Goal: Task Accomplishment & Management: Complete application form

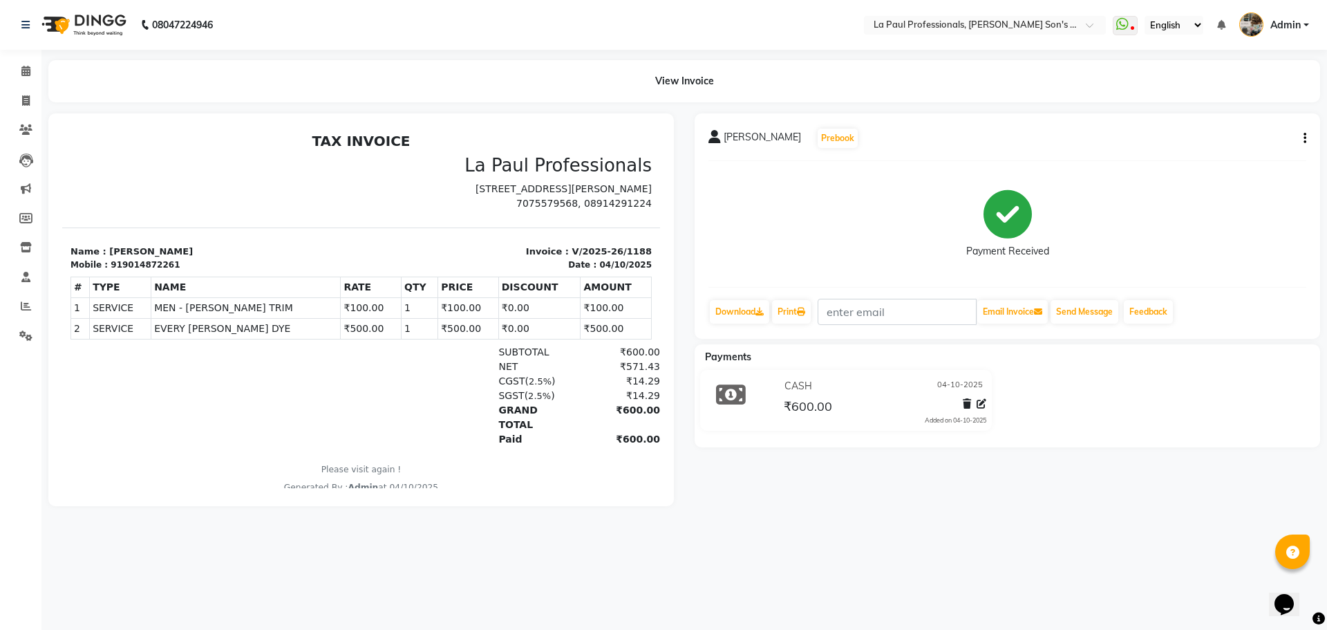
select select "6271"
select select "service"
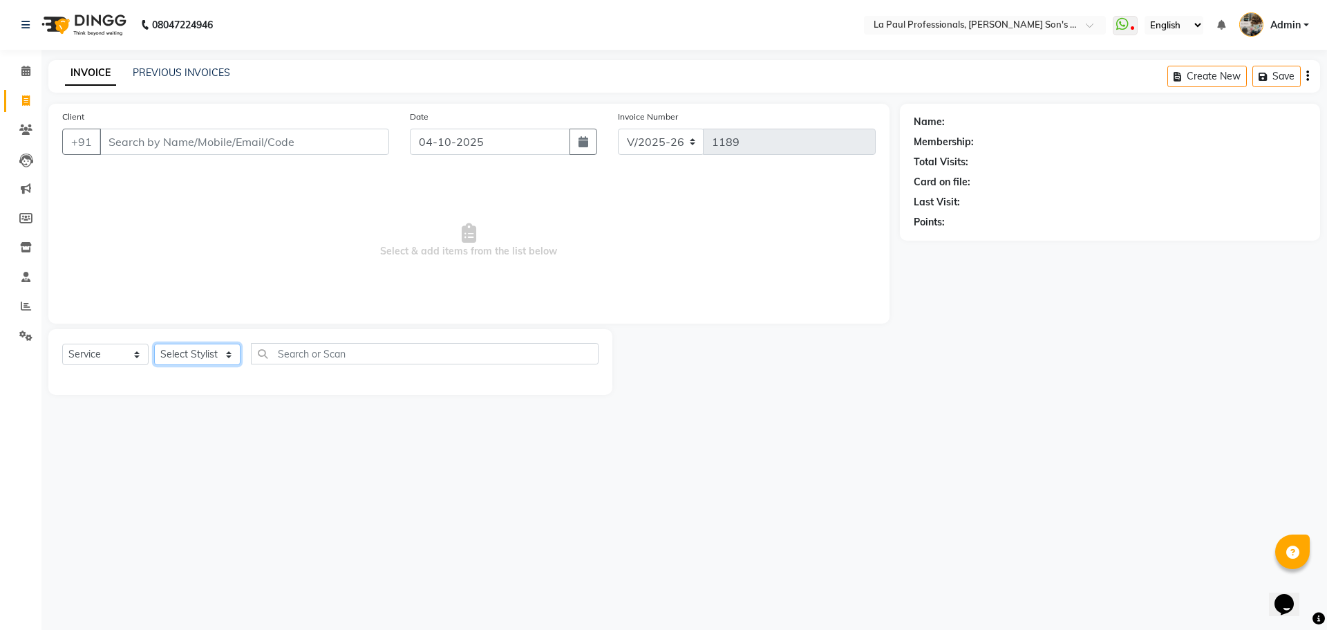
drag, startPoint x: 186, startPoint y: 344, endPoint x: 180, endPoint y: 348, distance: 7.3
click at [186, 344] on select "Select Stylist APAM [PERSON_NAME] PRIYA [PERSON_NAME] SASA [PERSON_NAME]" at bounding box center [197, 354] width 86 height 21
select select "48213"
click at [154, 344] on select "Select Stylist APAM [PERSON_NAME] PRIYA [PERSON_NAME] SASA [PERSON_NAME]" at bounding box center [197, 354] width 86 height 21
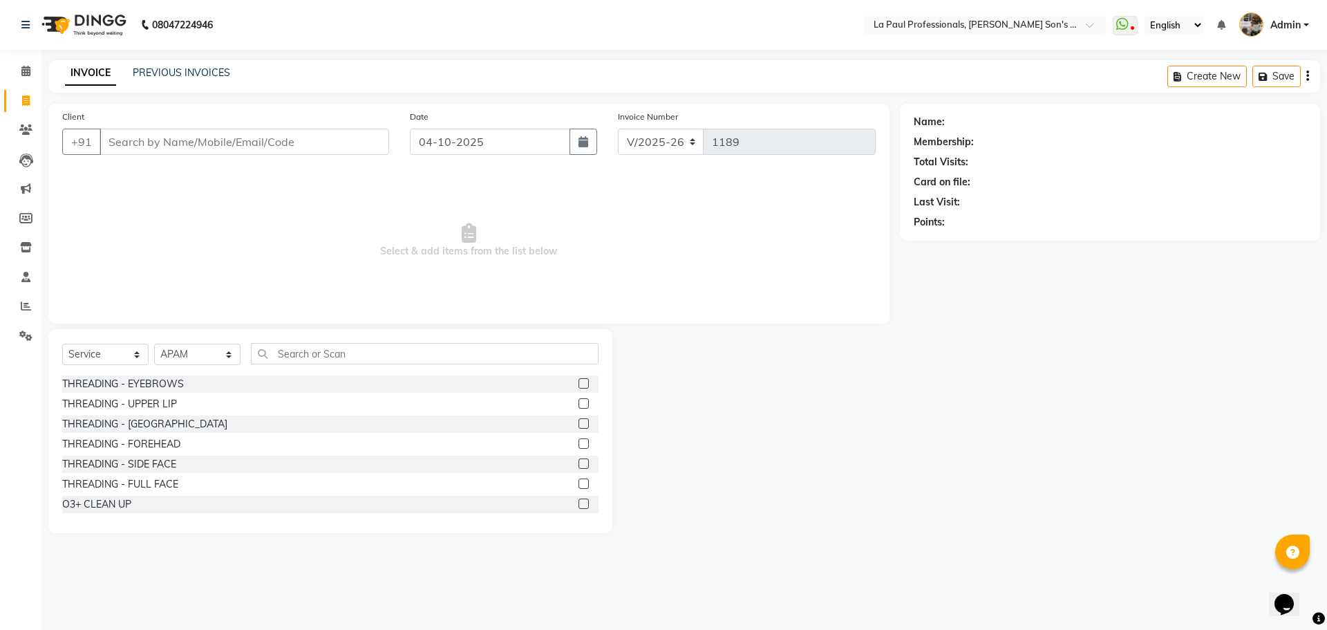
click at [324, 342] on div "Select Service Product Membership Package Voucher Prepaid Gift Card Select Styl…" at bounding box center [330, 431] width 564 height 204
click at [333, 354] on input "text" at bounding box center [425, 353] width 348 height 21
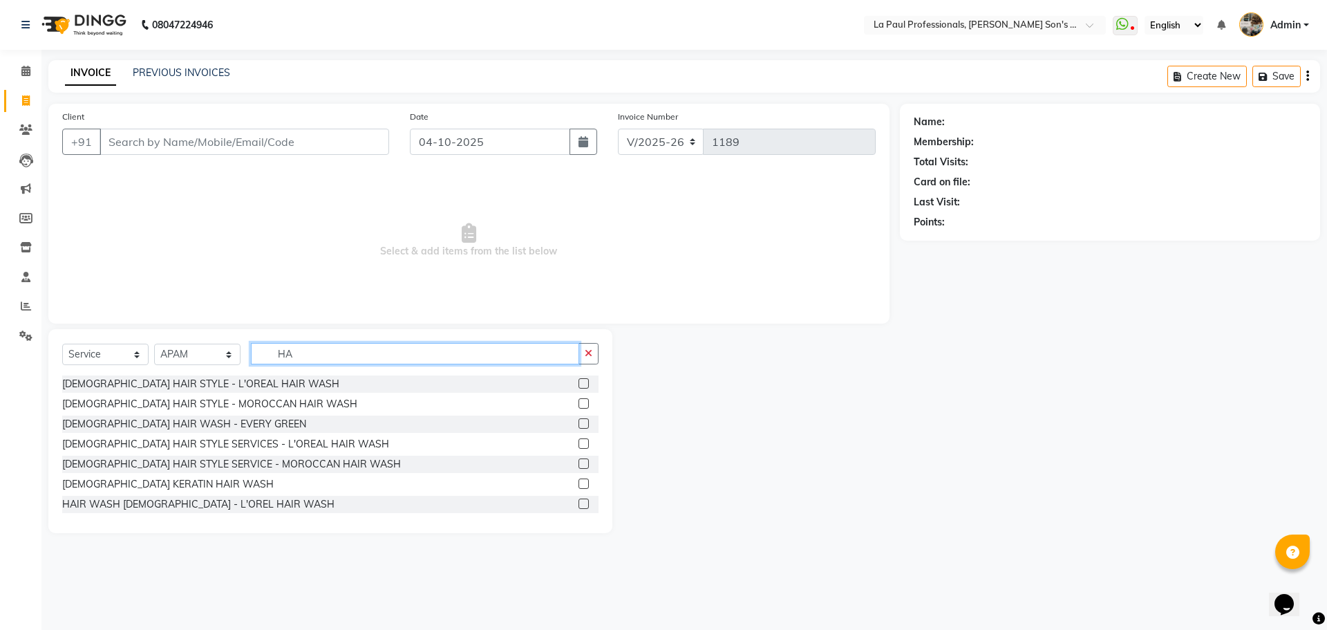
type input "H"
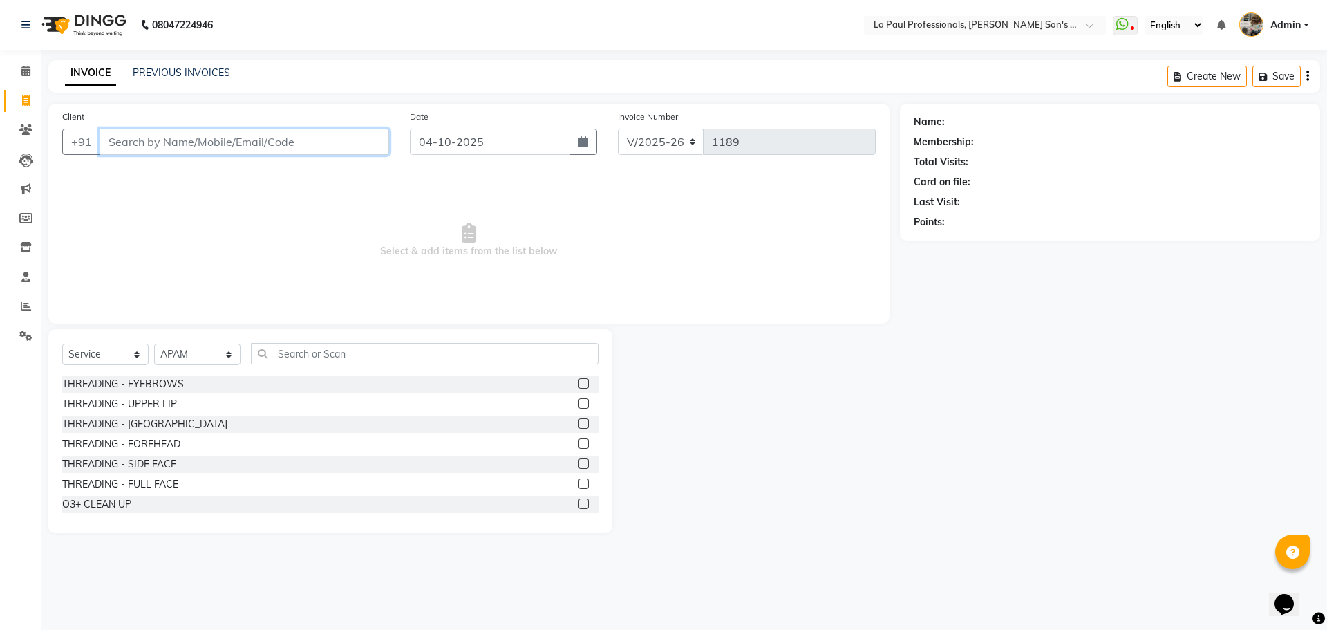
click at [194, 142] on input "Client" at bounding box center [245, 142] width 290 height 26
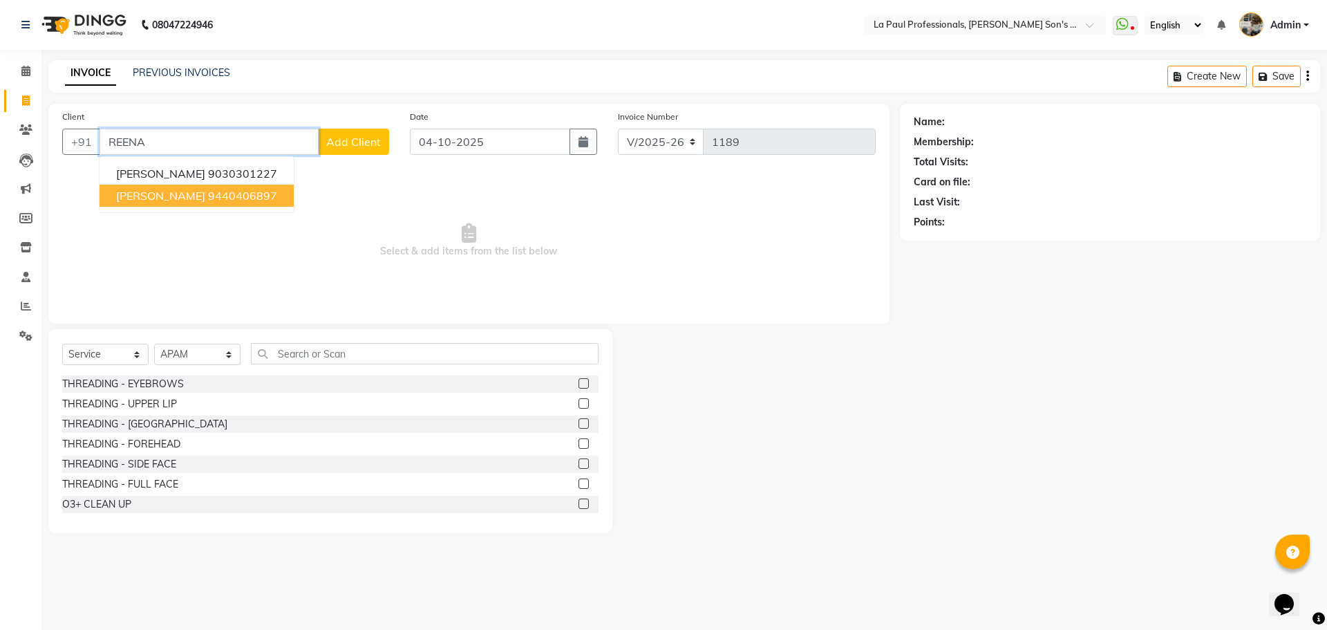
click at [178, 197] on span "REENA SINGH" at bounding box center [160, 196] width 89 height 14
type input "9440406897"
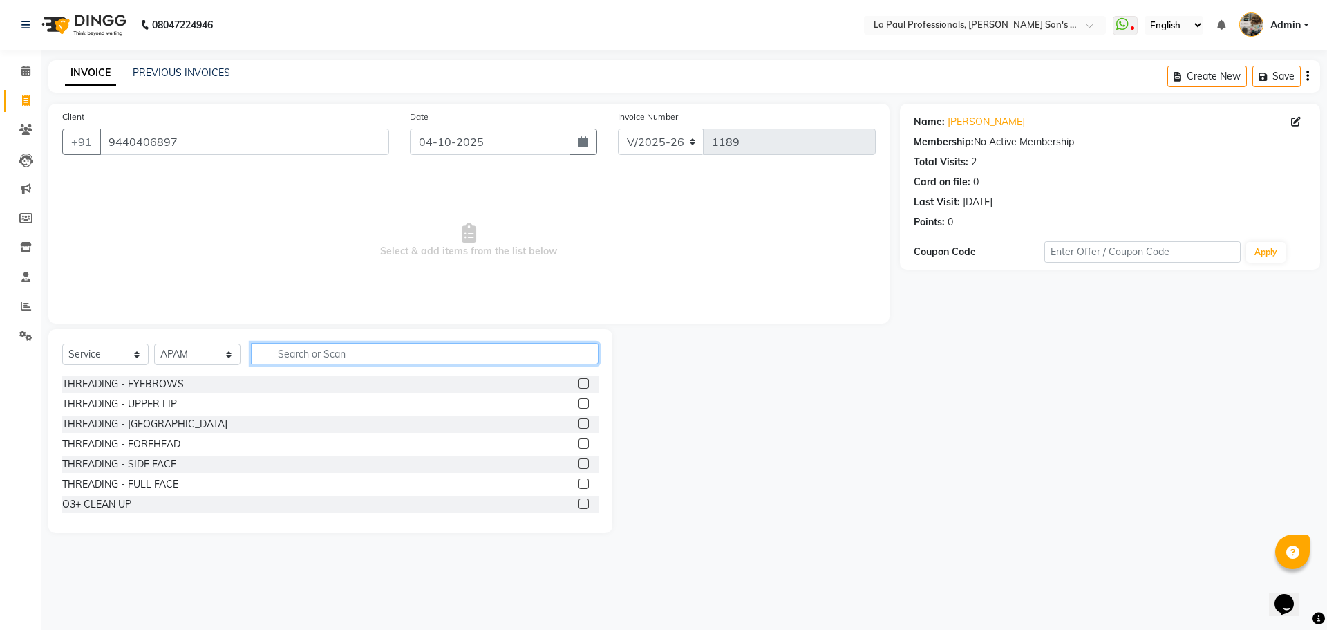
click at [277, 354] on input "text" at bounding box center [425, 353] width 348 height 21
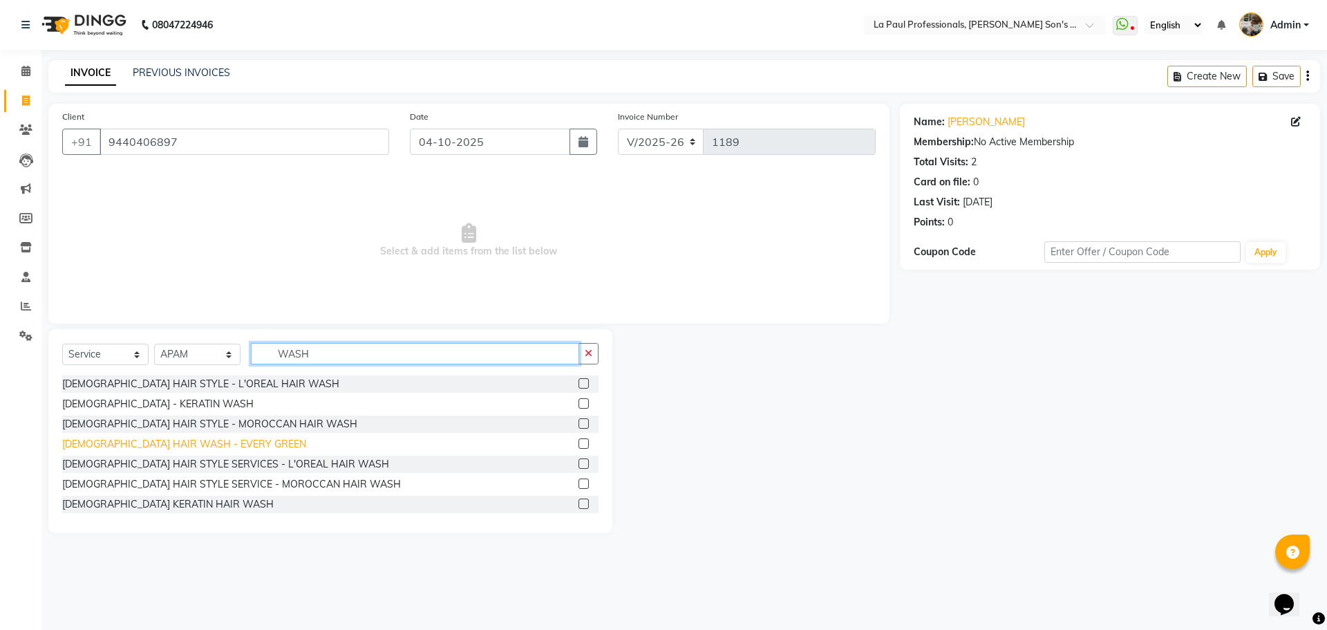
type input "WASH"
click at [180, 437] on div "[DEMOGRAPHIC_DATA] HAIR WASH - EVERY GREEN" at bounding box center [184, 444] width 244 height 15
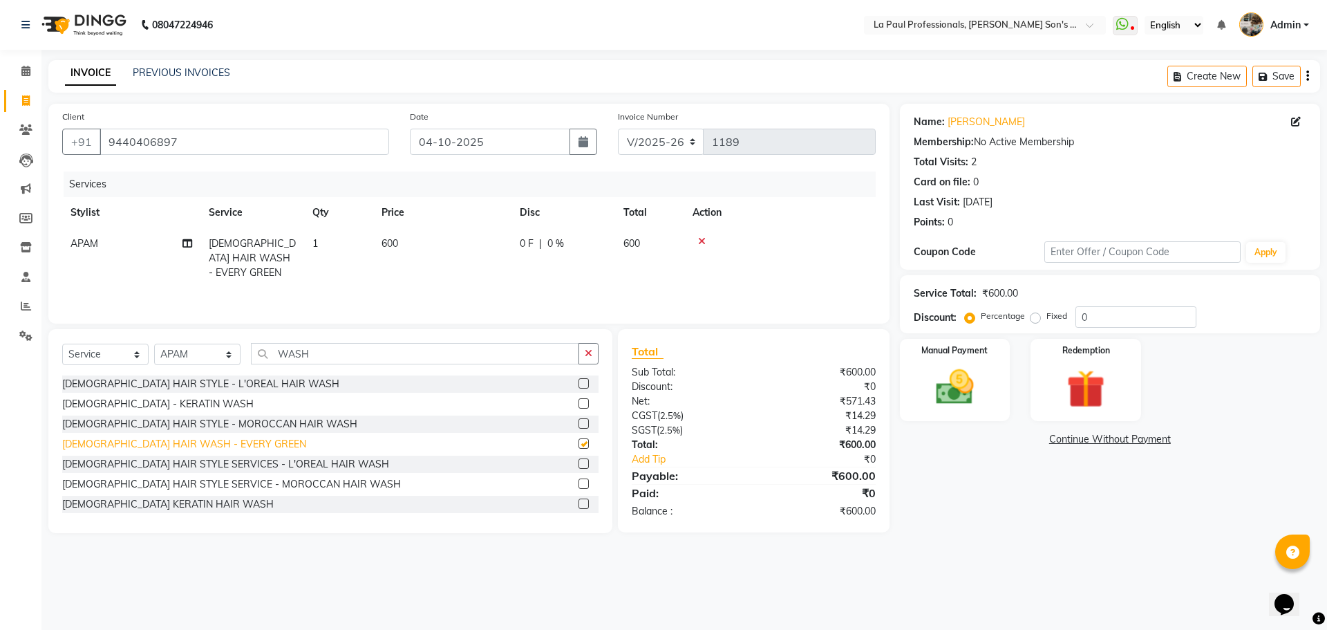
checkbox input "false"
click at [140, 401] on div "[DEMOGRAPHIC_DATA] - KERATIN WASH" at bounding box center [157, 404] width 191 height 15
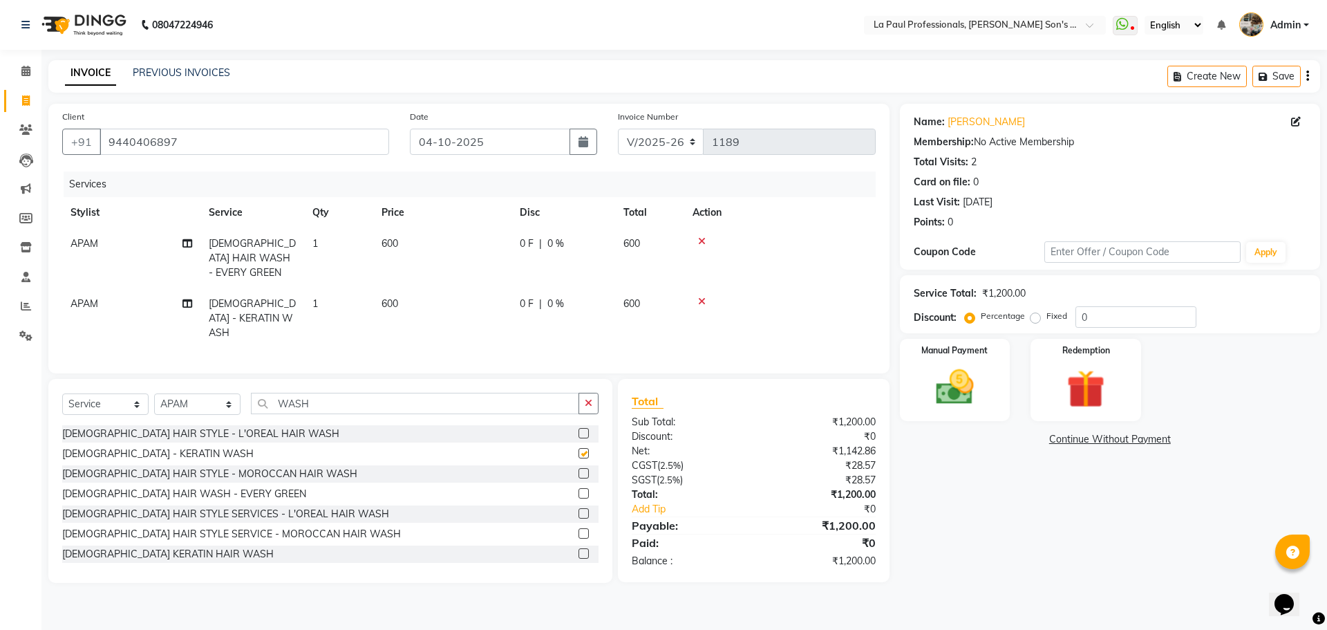
checkbox input "false"
click at [702, 243] on icon at bounding box center [702, 241] width 8 height 10
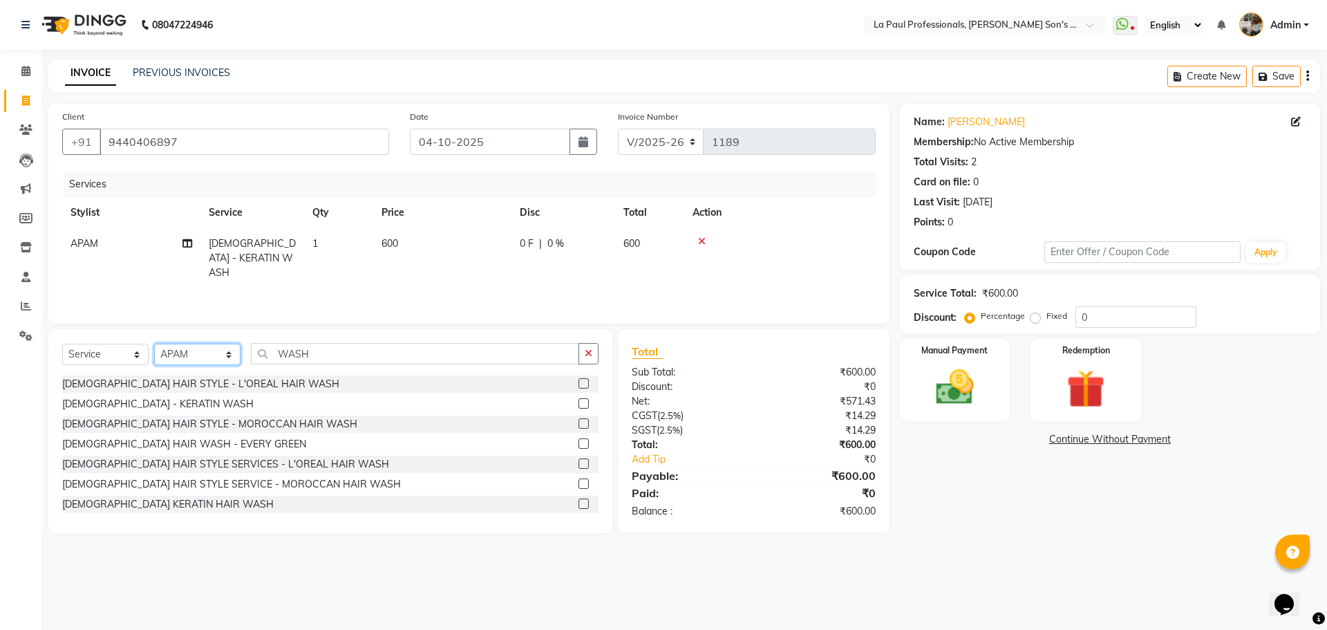
click at [197, 355] on select "Select Stylist APAM [PERSON_NAME] PRIYA [PERSON_NAME] SASA [PERSON_NAME]" at bounding box center [197, 354] width 86 height 21
select select "48214"
click at [154, 344] on select "Select Stylist APAM [PERSON_NAME] PRIYA [PERSON_NAME] SASA [PERSON_NAME]" at bounding box center [197, 354] width 86 height 21
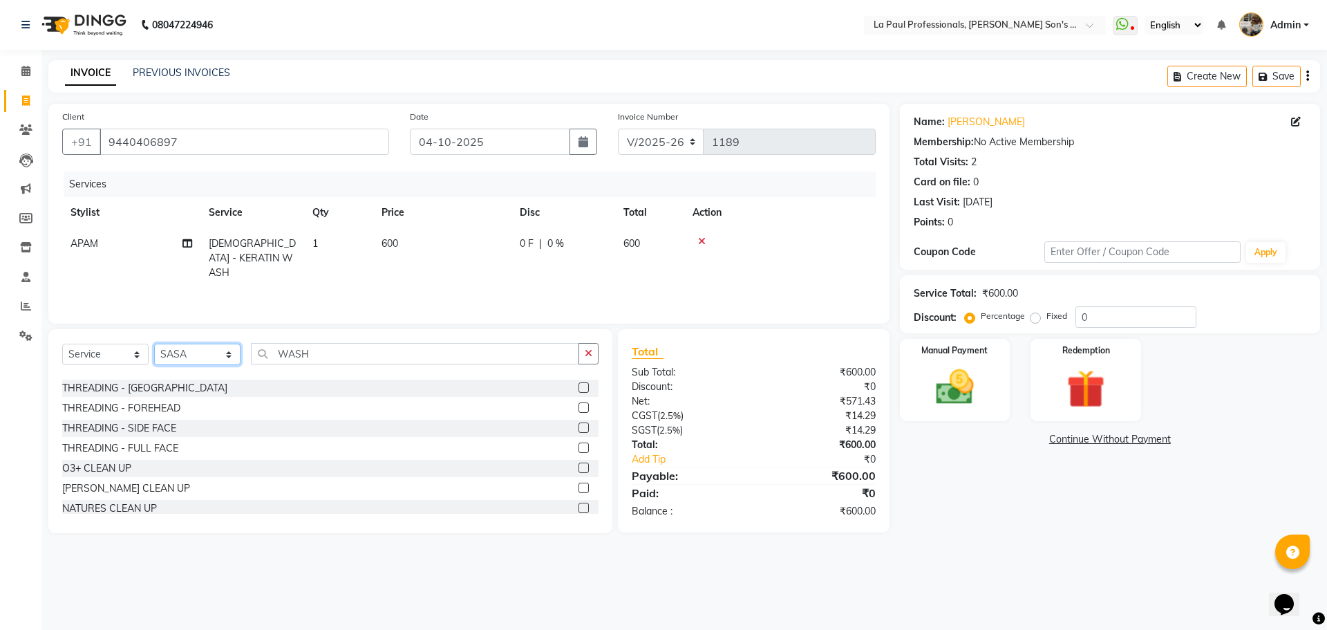
scroll to position [69, 0]
click at [115, 458] on div "[PERSON_NAME] CLEAN UP" at bounding box center [126, 455] width 128 height 15
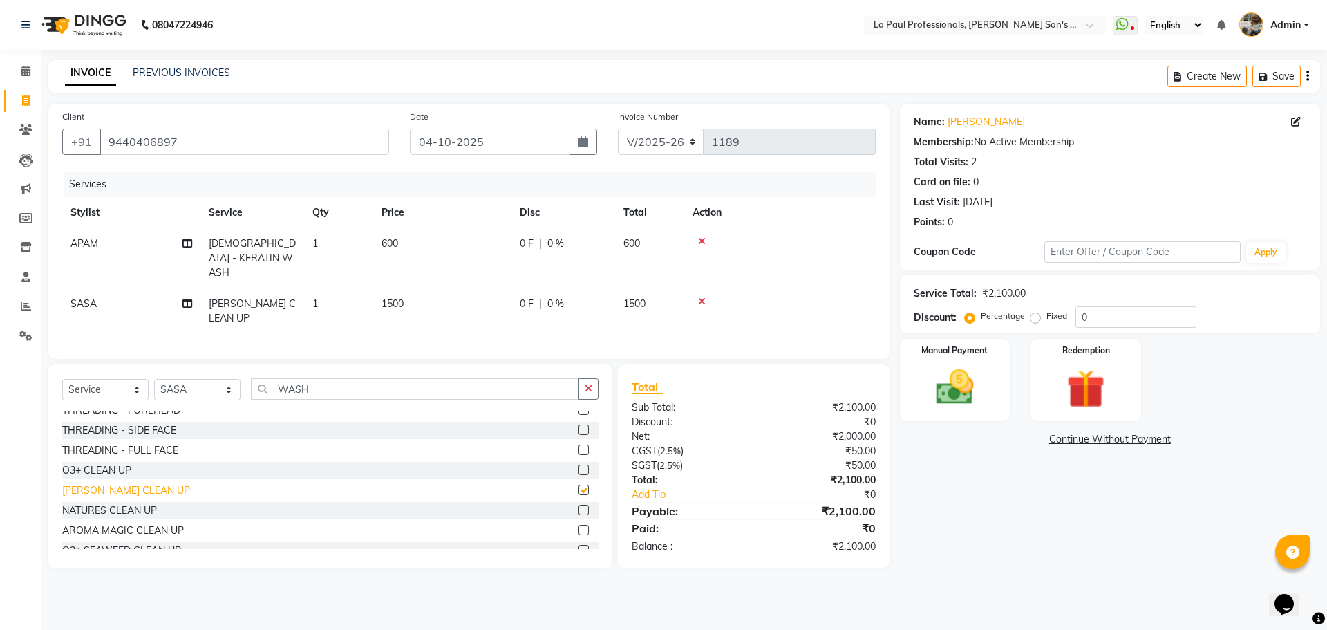
checkbox input "false"
click at [193, 136] on input "9440406897" at bounding box center [245, 142] width 290 height 26
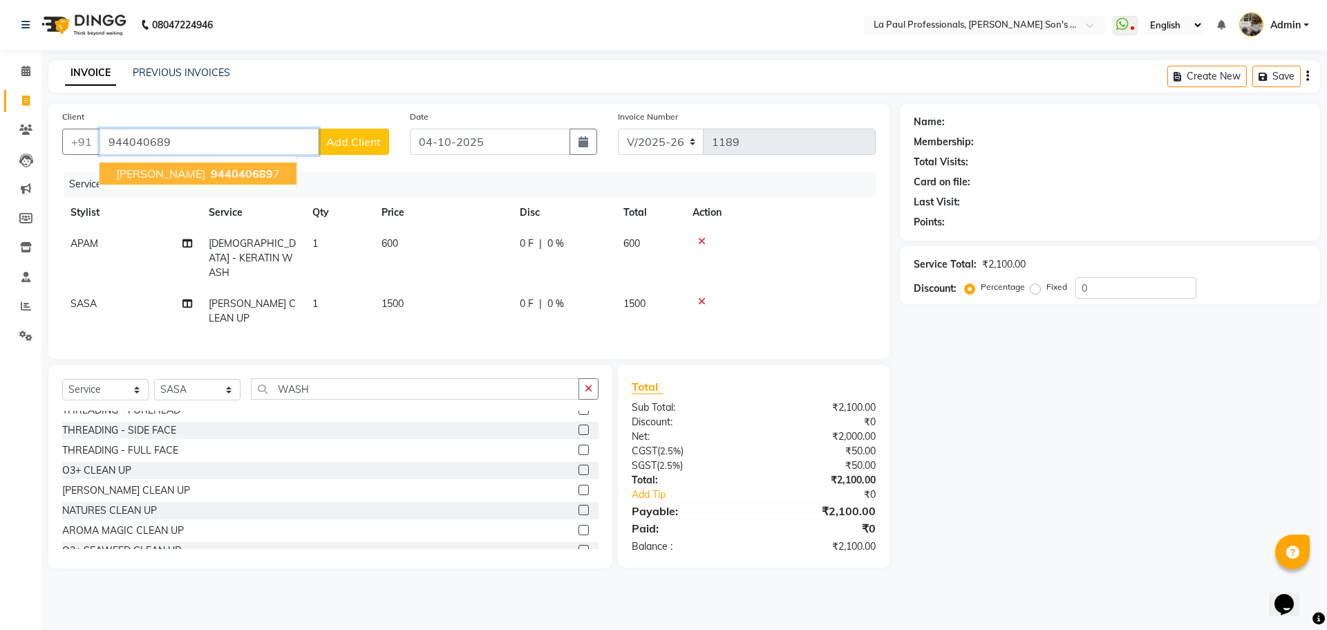
type input "9440406897"
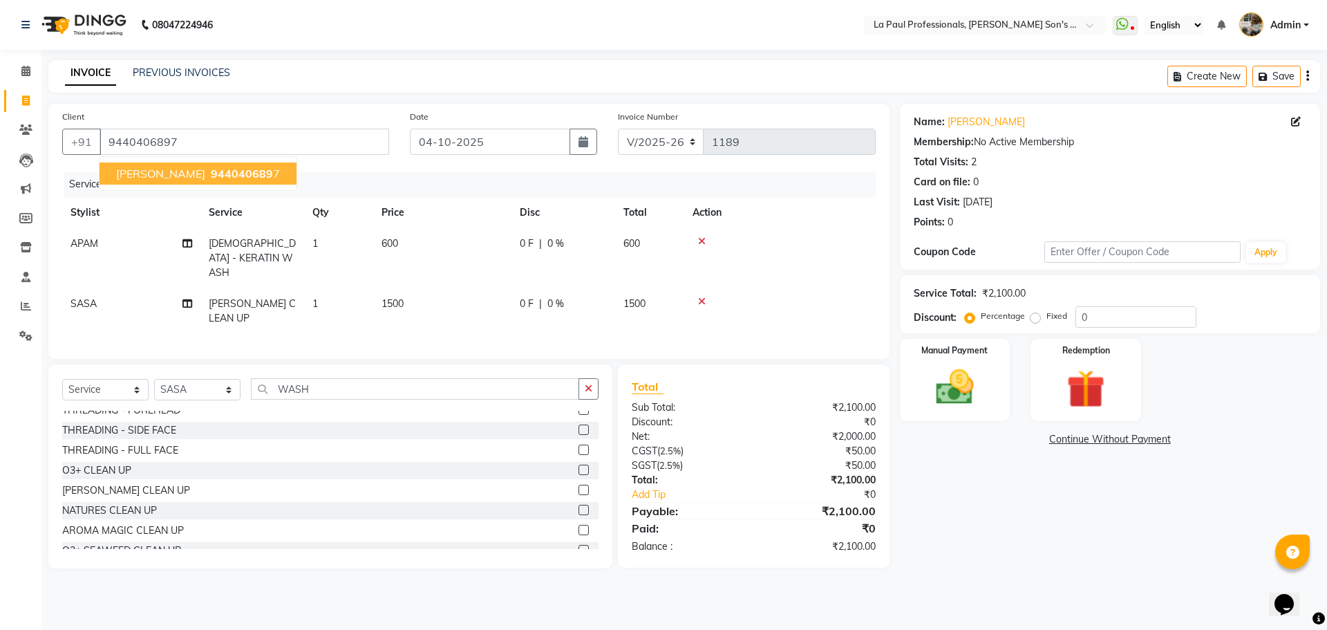
click at [220, 171] on span "944040689" at bounding box center [242, 174] width 62 height 14
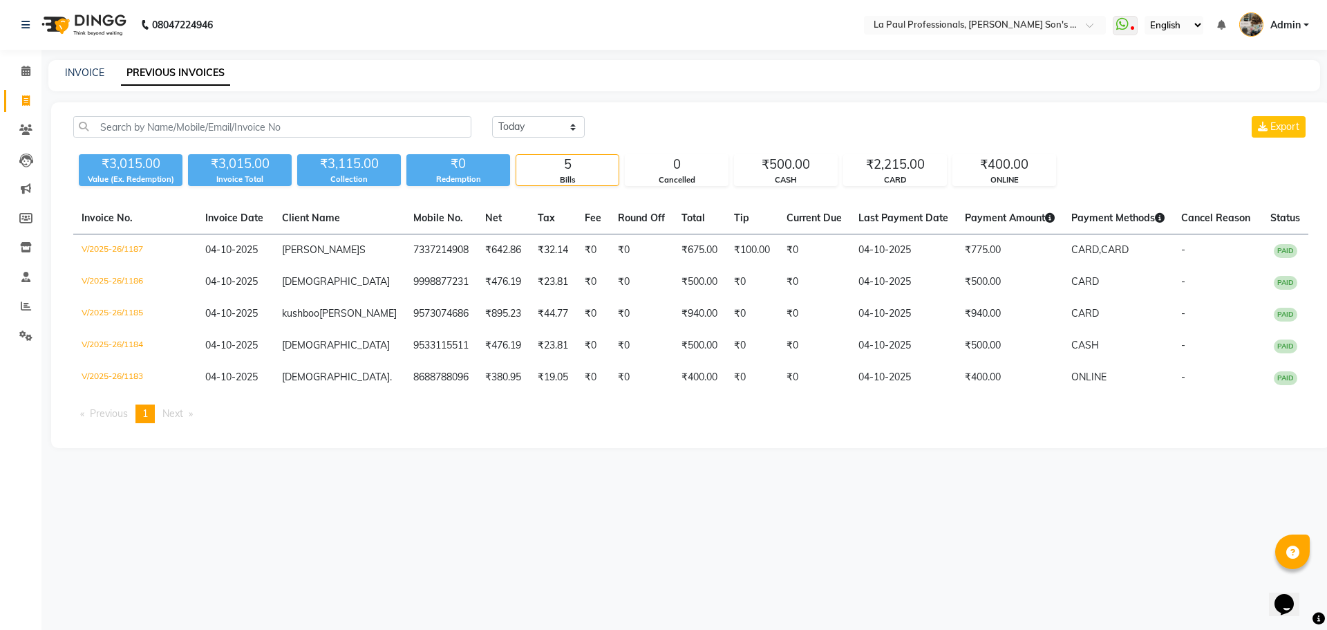
select select "6271"
select select "service"
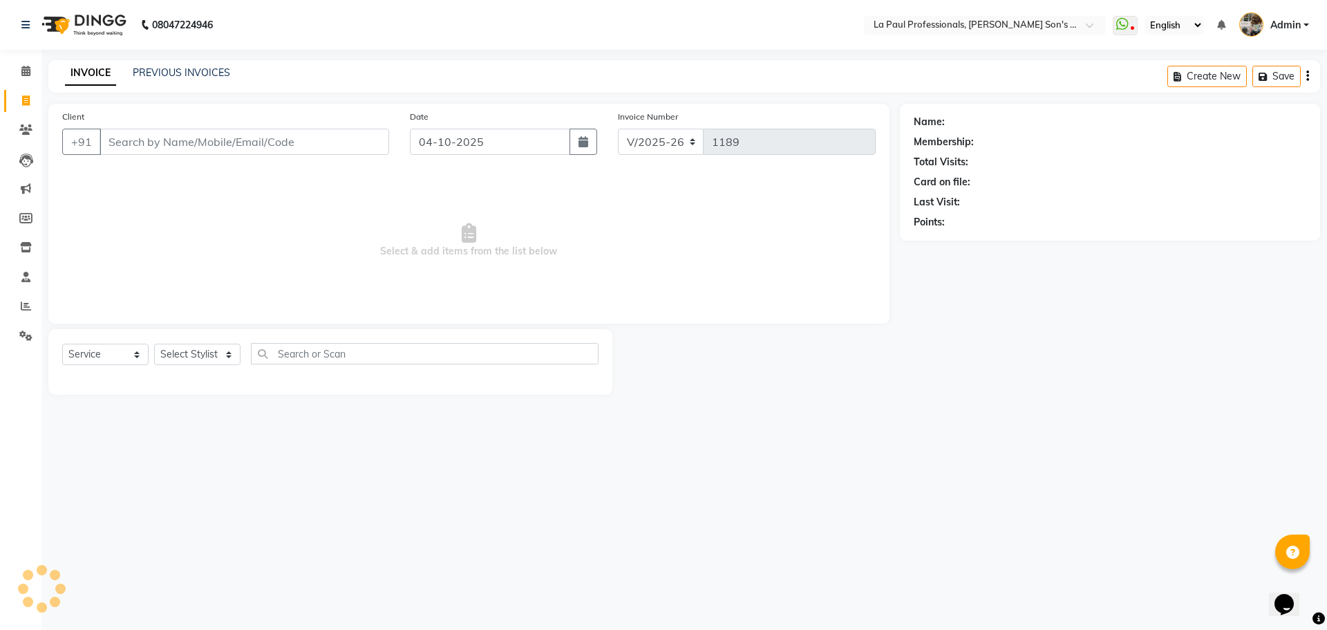
click at [147, 157] on div "Client +91" at bounding box center [226, 137] width 348 height 57
click at [149, 150] on input "Client" at bounding box center [245, 142] width 290 height 26
click at [200, 356] on select "Select Stylist APAM [PERSON_NAME] PRIYA [PERSON_NAME] SASA [PERSON_NAME]" at bounding box center [197, 354] width 86 height 21
select select "48213"
click at [154, 344] on select "Select Stylist APAM [PERSON_NAME] PRIYA [PERSON_NAME] SASA [PERSON_NAME]" at bounding box center [197, 354] width 86 height 21
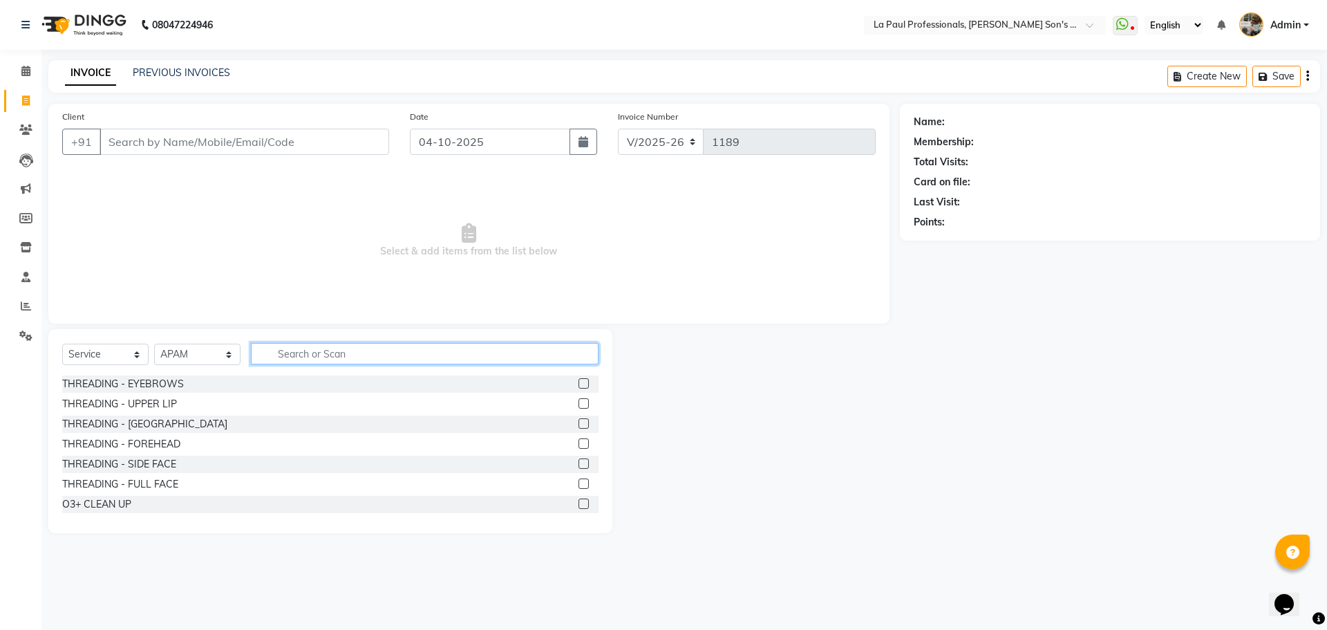
click at [304, 345] on input "text" at bounding box center [425, 353] width 348 height 21
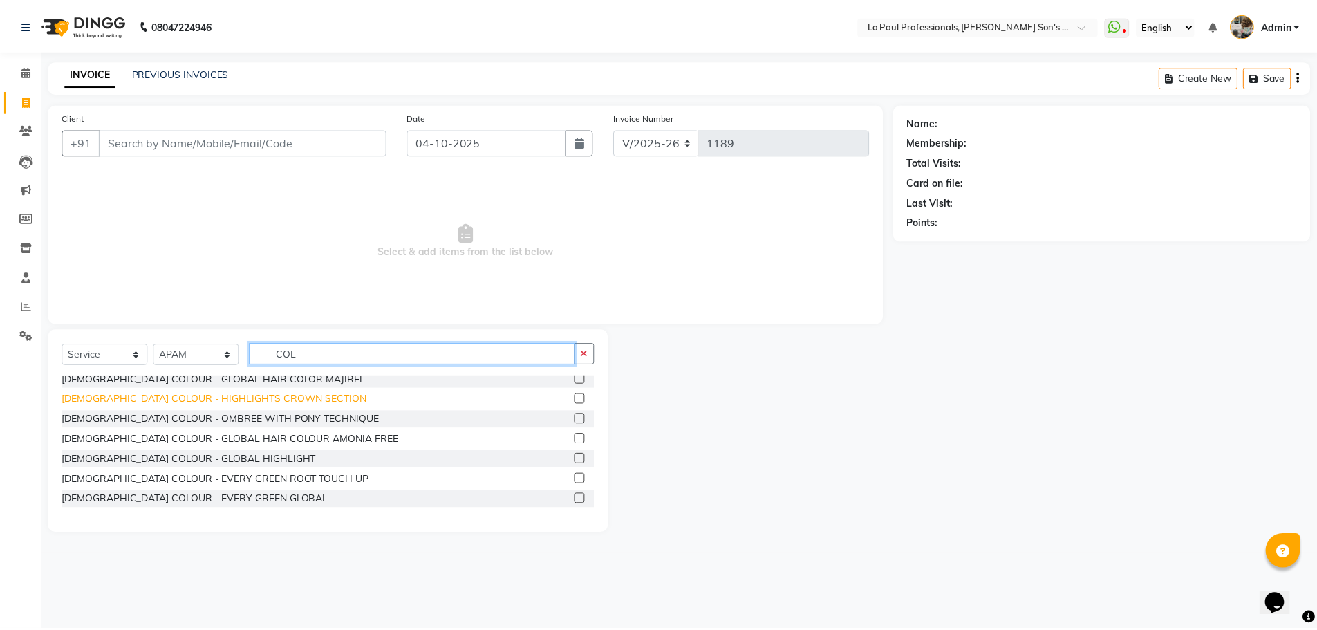
scroll to position [138, 0]
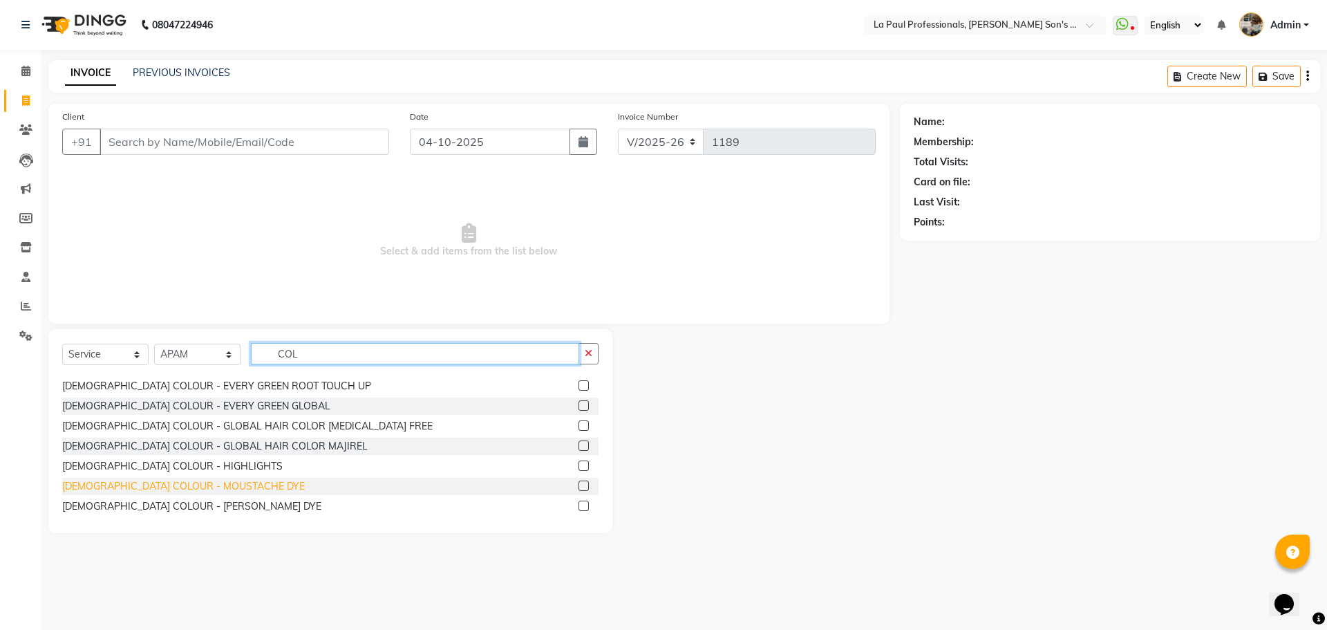
type input "COL"
click at [214, 489] on div "[DEMOGRAPHIC_DATA] COLOUR - MOUSTACHE DYE" at bounding box center [183, 486] width 243 height 15
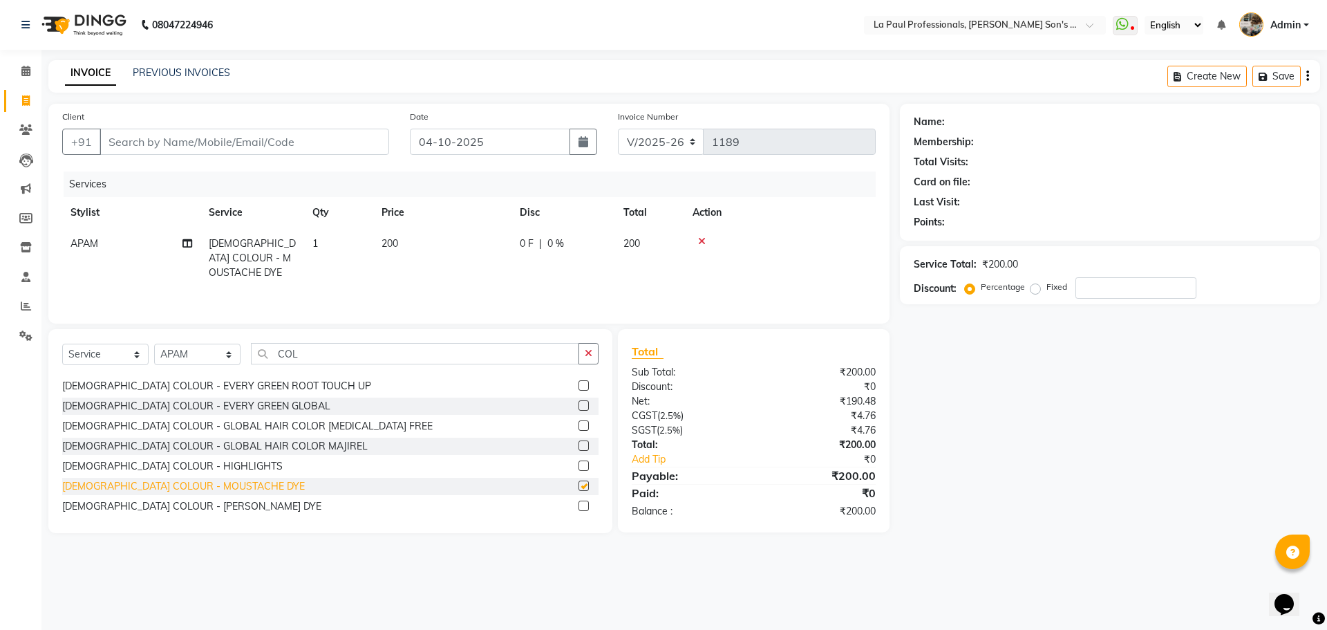
checkbox input "false"
click at [200, 140] on input "Client" at bounding box center [245, 142] width 290 height 26
click at [187, 138] on input "Client" at bounding box center [245, 142] width 290 height 26
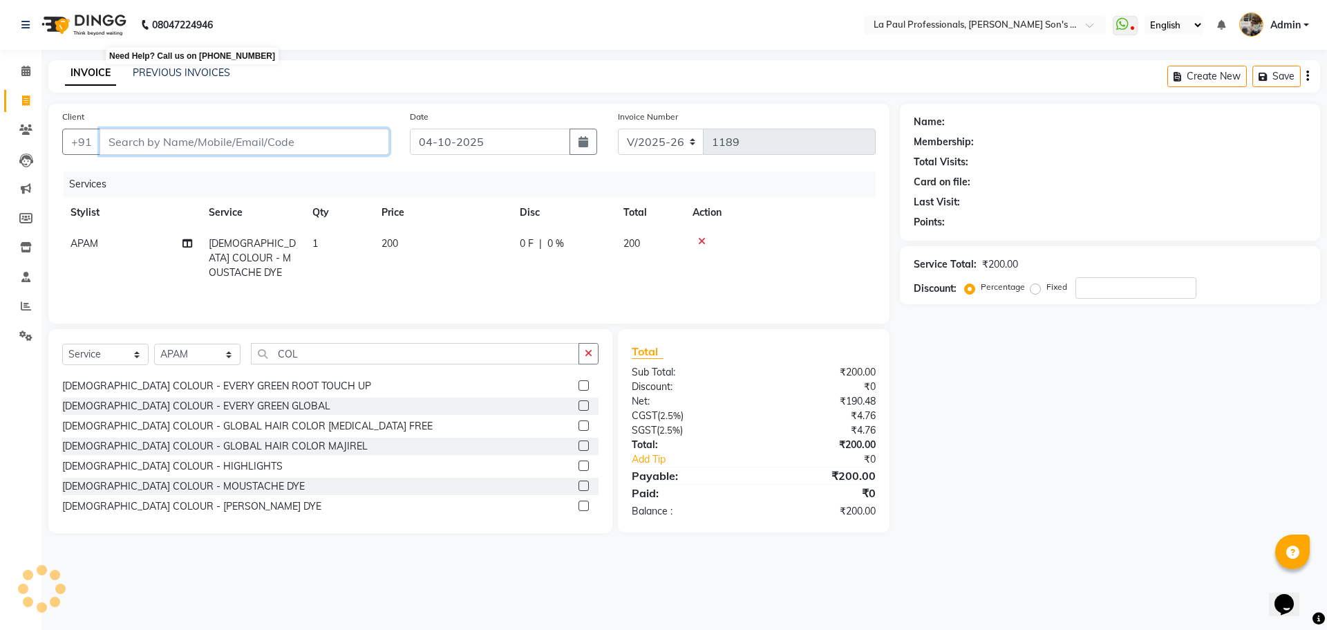
type input "9"
type input "0"
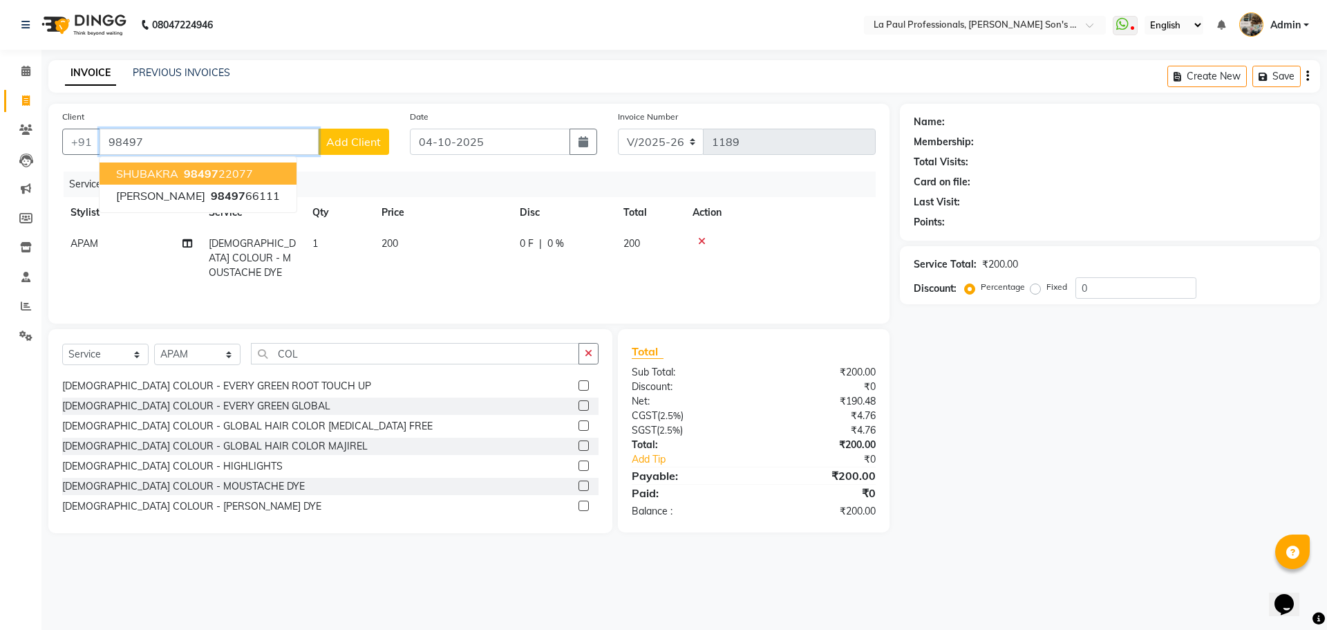
click at [160, 177] on span "SHUBAKRA" at bounding box center [147, 174] width 62 height 14
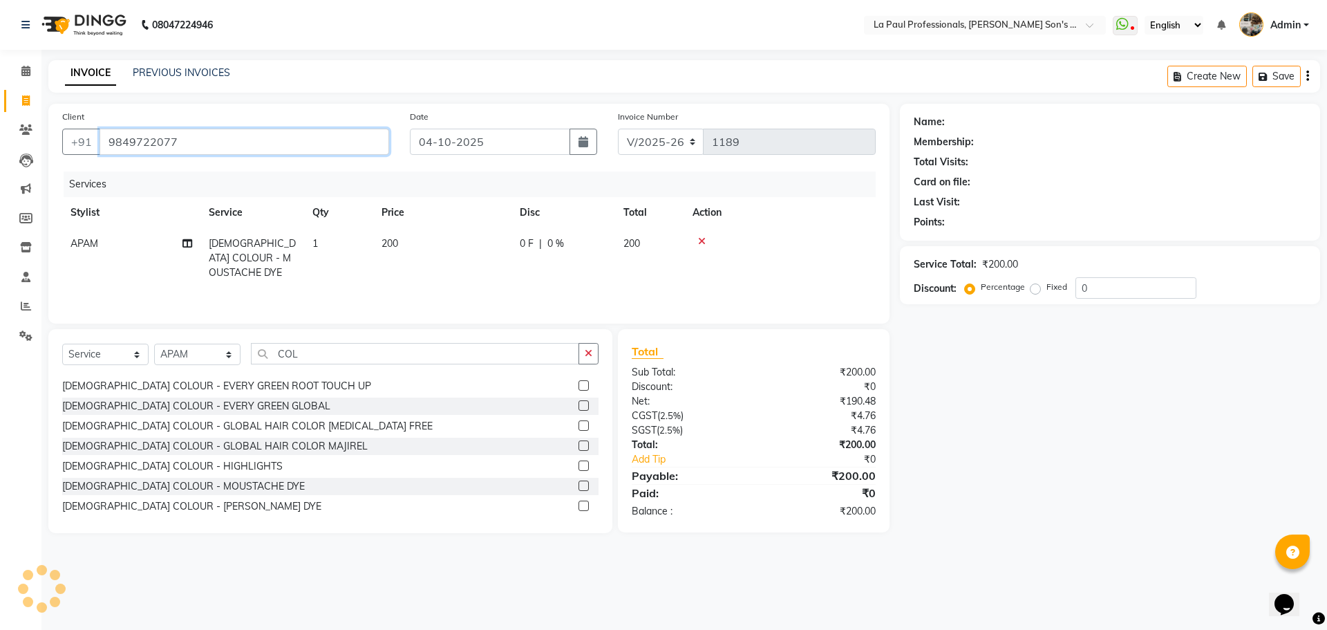
type input "9849722077"
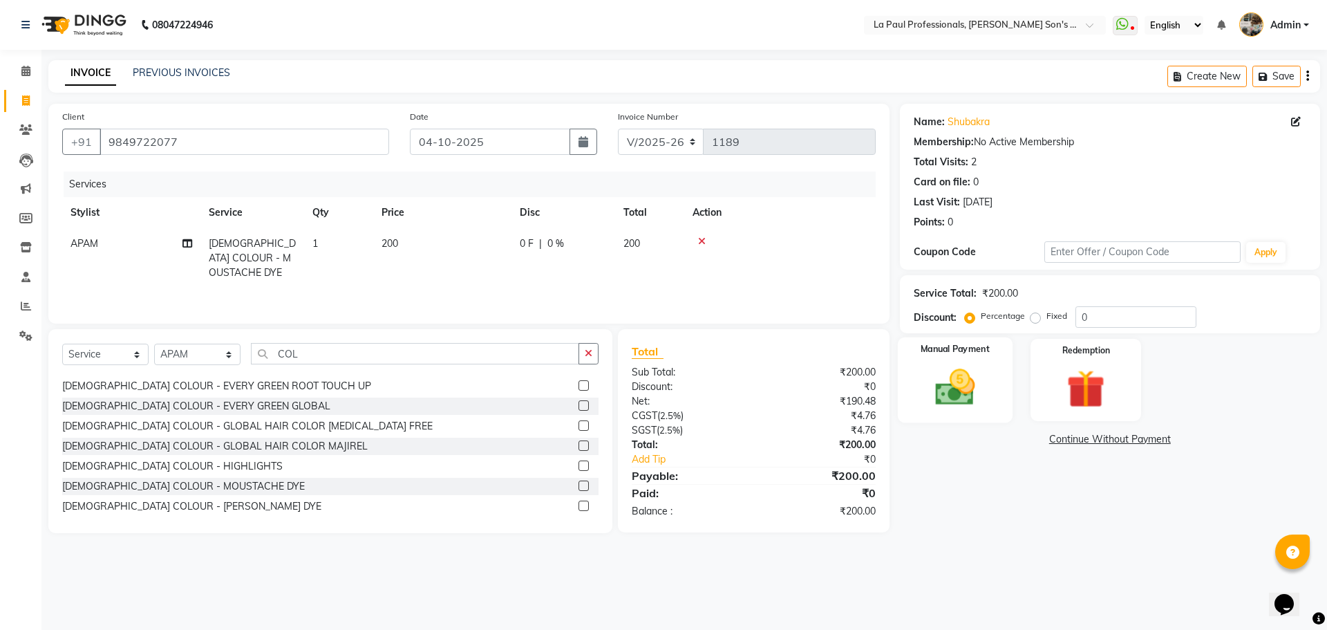
click at [943, 400] on img at bounding box center [955, 387] width 64 height 46
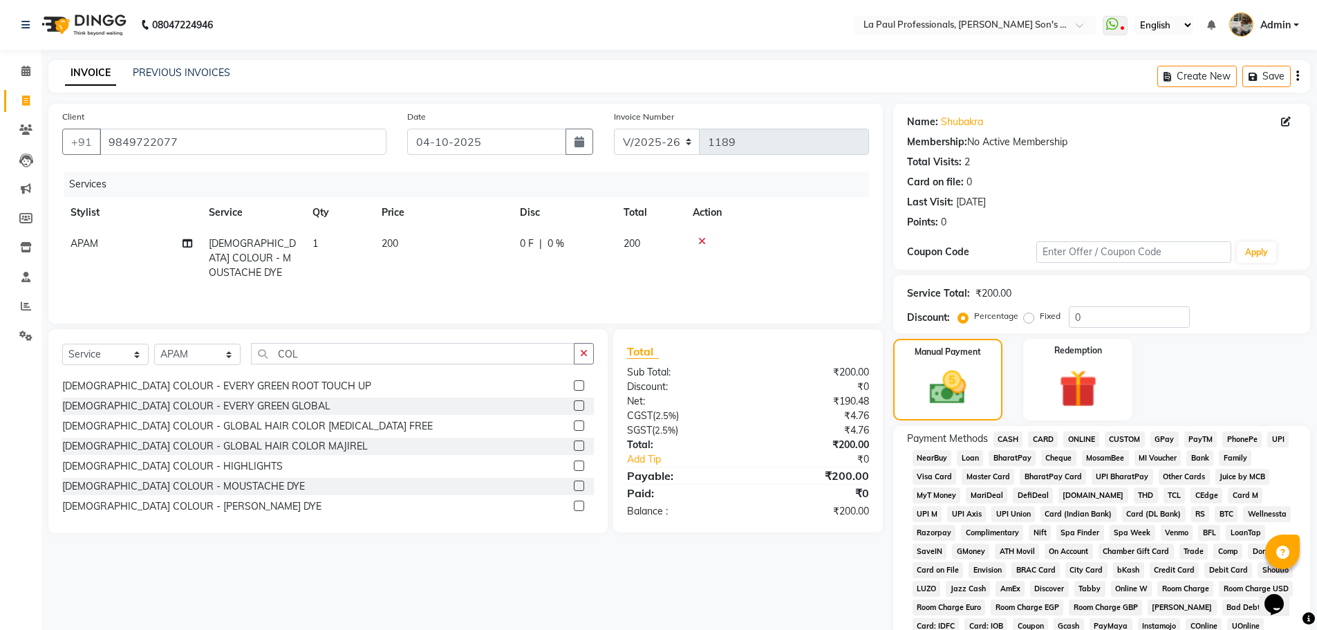
click at [1087, 438] on span "ONLINE" at bounding box center [1081, 439] width 36 height 16
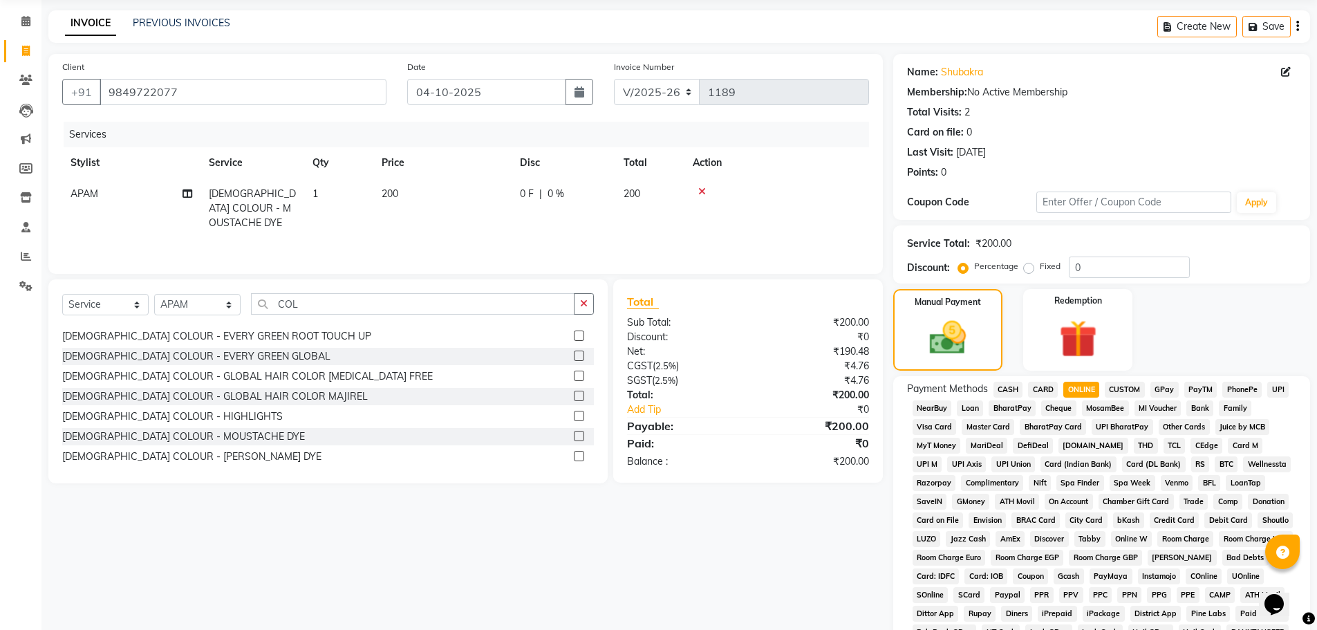
scroll to position [277, 0]
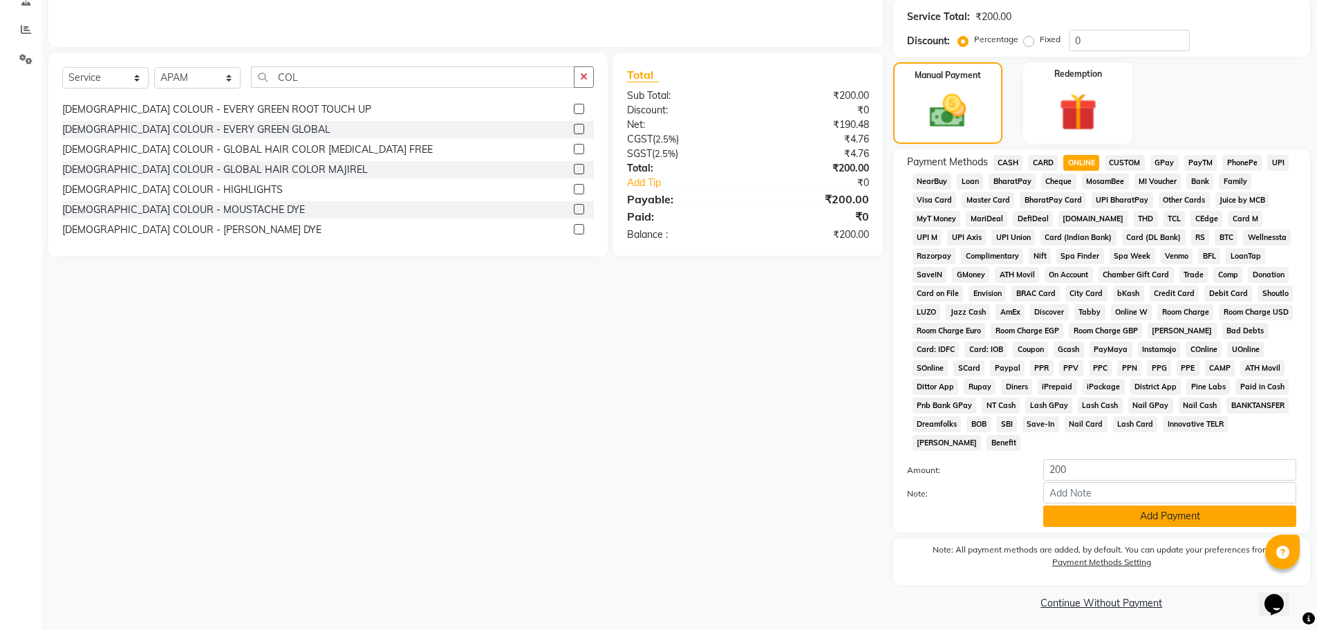
click at [1130, 515] on button "Add Payment" at bounding box center [1169, 515] width 253 height 21
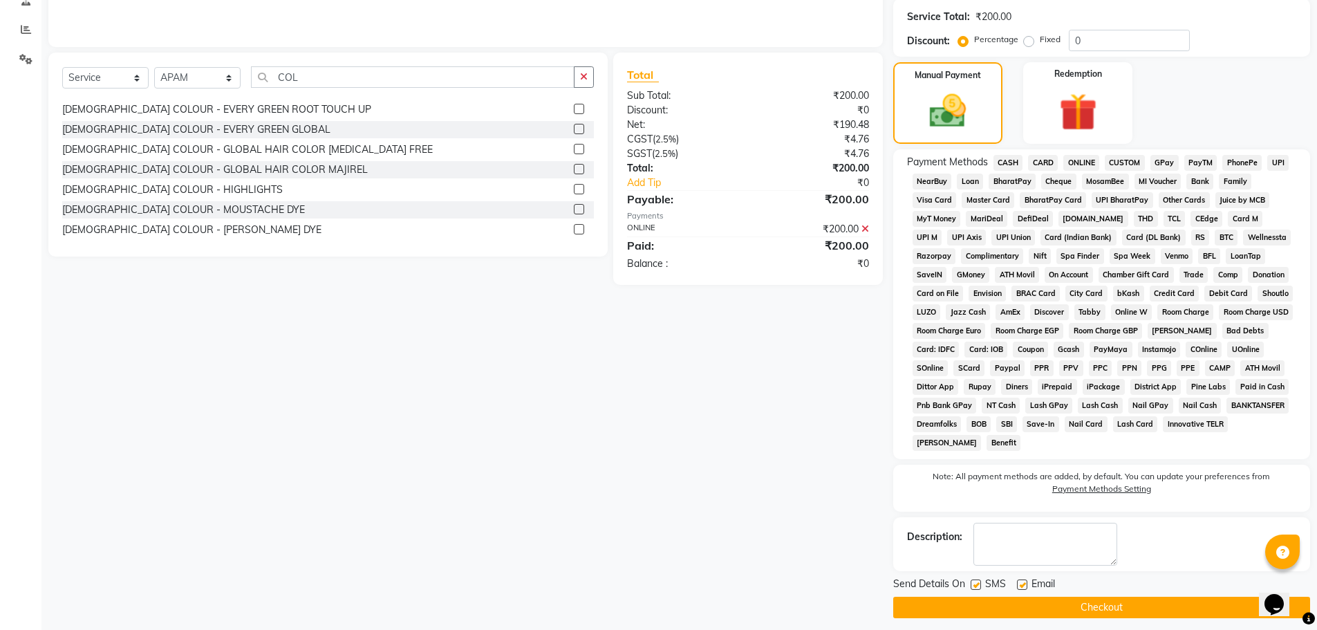
click at [1132, 608] on button "Checkout" at bounding box center [1101, 607] width 417 height 21
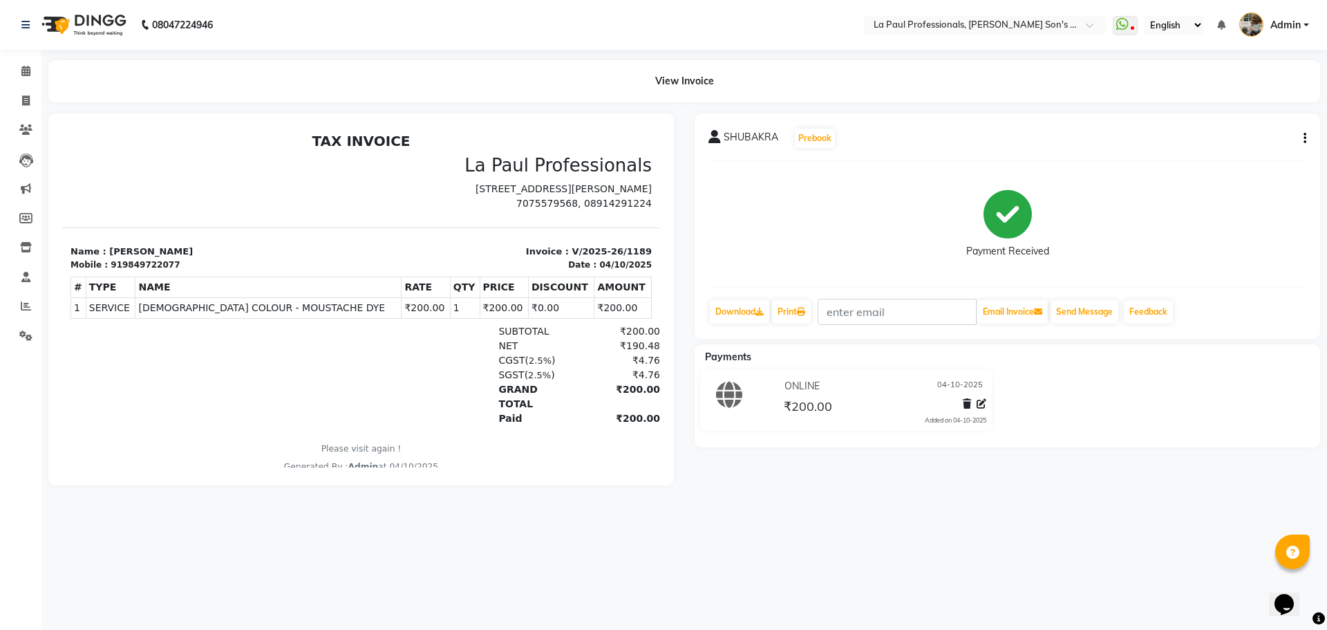
select select "service"
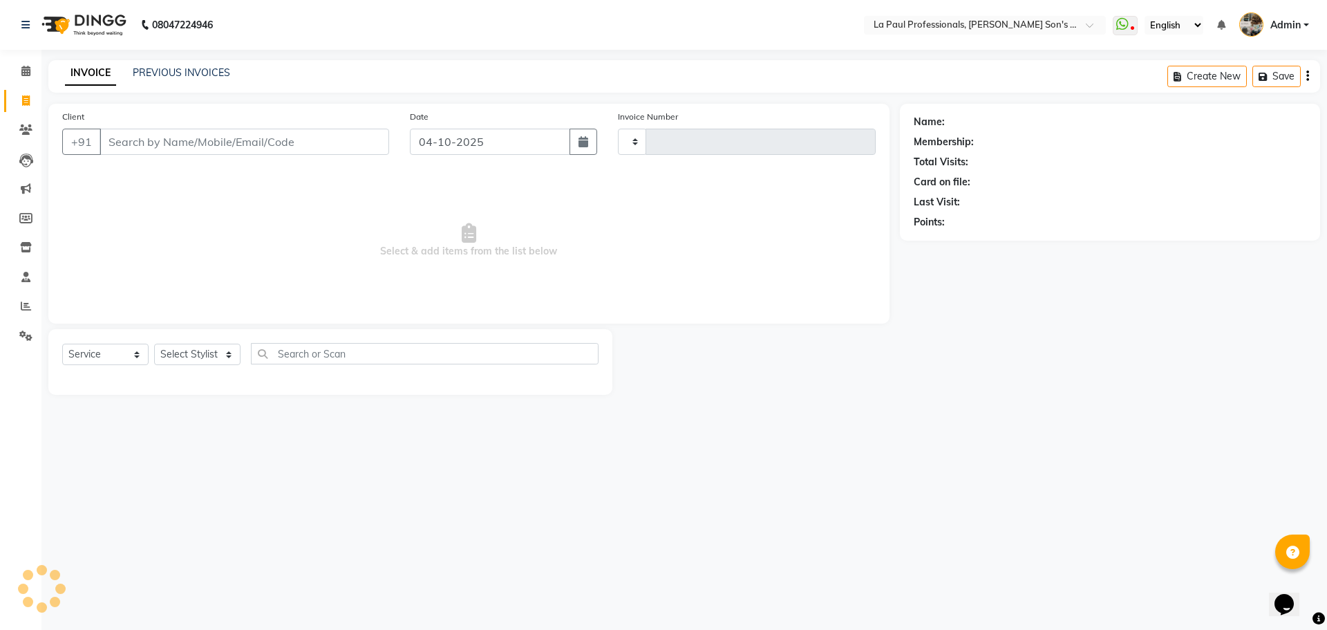
type input "1190"
select select "6271"
click at [174, 353] on select "Select Stylist APAM [PERSON_NAME] PRIYA [PERSON_NAME] SASA [PERSON_NAME]" at bounding box center [197, 354] width 86 height 21
select select "48213"
click at [154, 344] on select "Select Stylist APAM [PERSON_NAME] PRIYA [PERSON_NAME] SASA [PERSON_NAME]" at bounding box center [197, 354] width 86 height 21
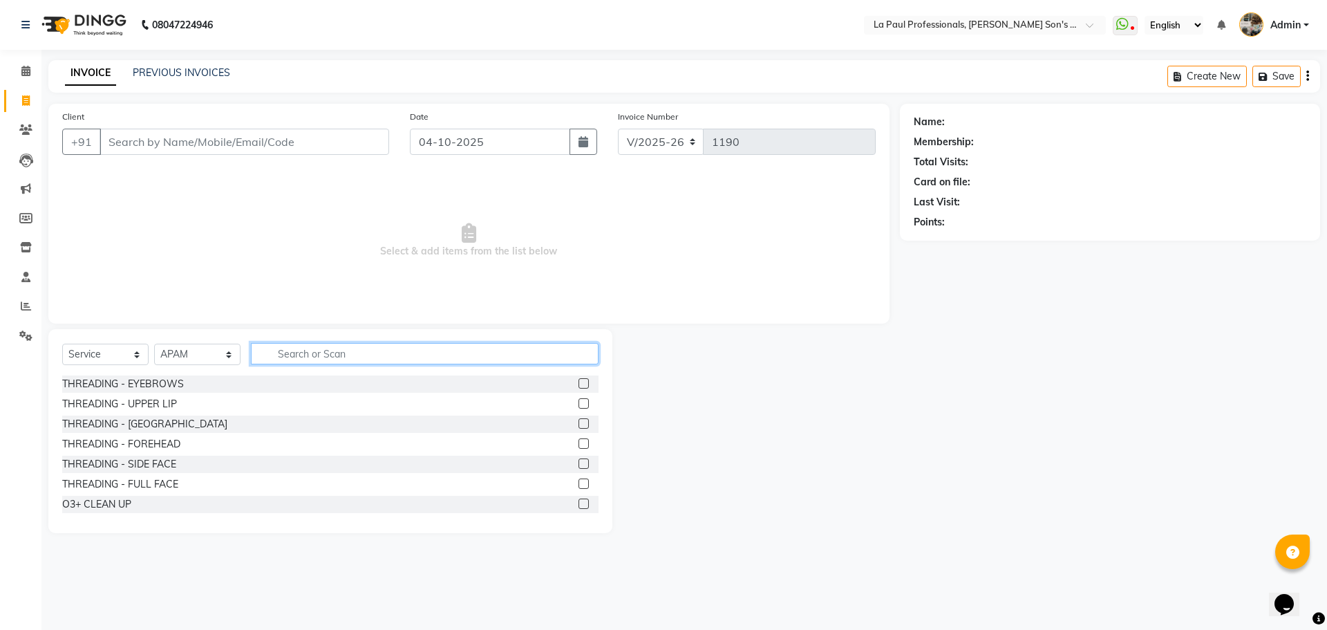
click at [298, 352] on input "text" at bounding box center [425, 353] width 348 height 21
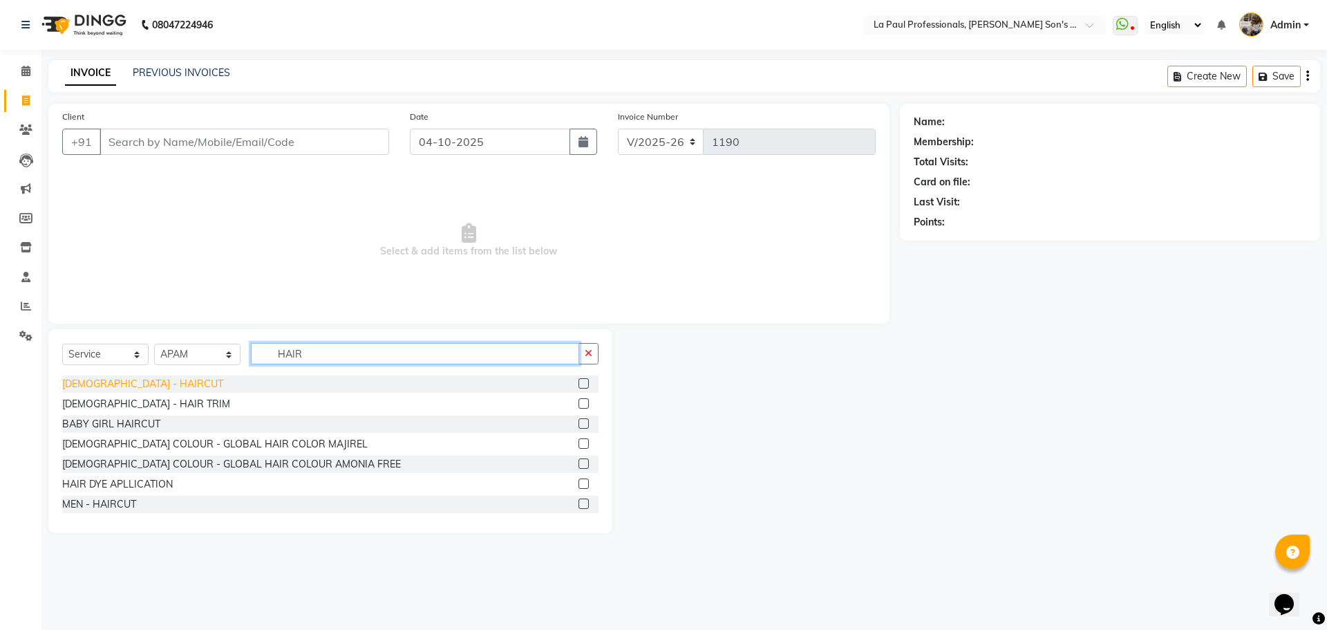
type input "HAIR"
click at [120, 387] on div "[DEMOGRAPHIC_DATA] - HAIRCUT" at bounding box center [142, 384] width 161 height 15
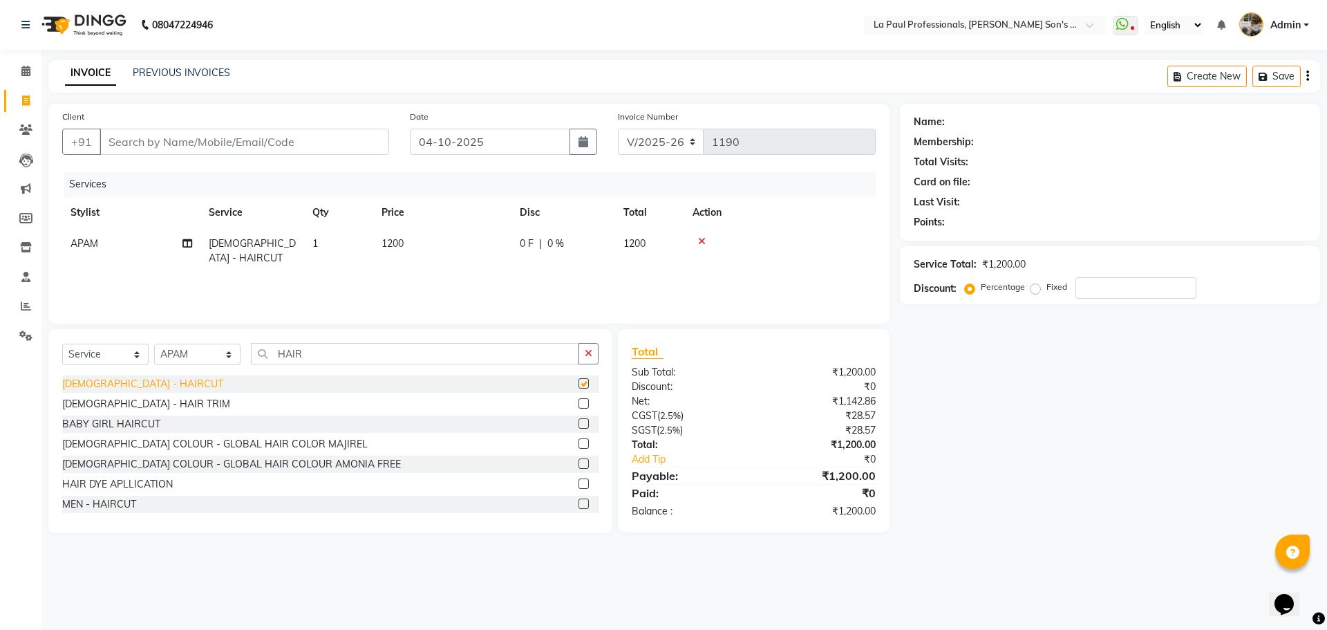
checkbox input "false"
